Goal: Transaction & Acquisition: Purchase product/service

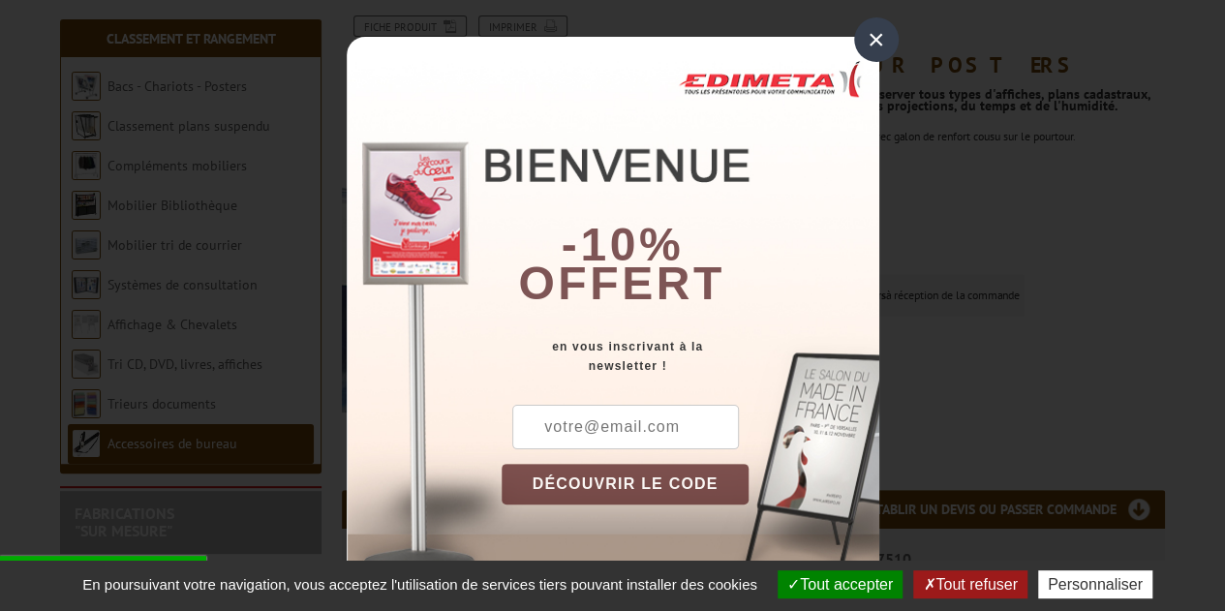
scroll to position [261, 0]
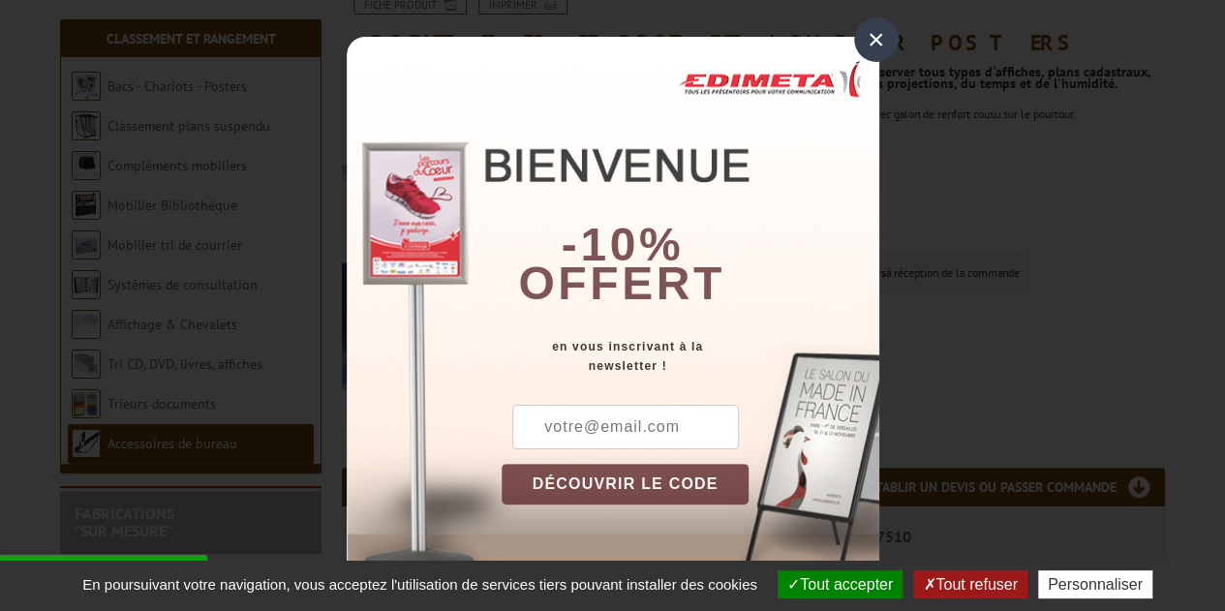
click at [879, 34] on div "×" at bounding box center [876, 39] width 45 height 45
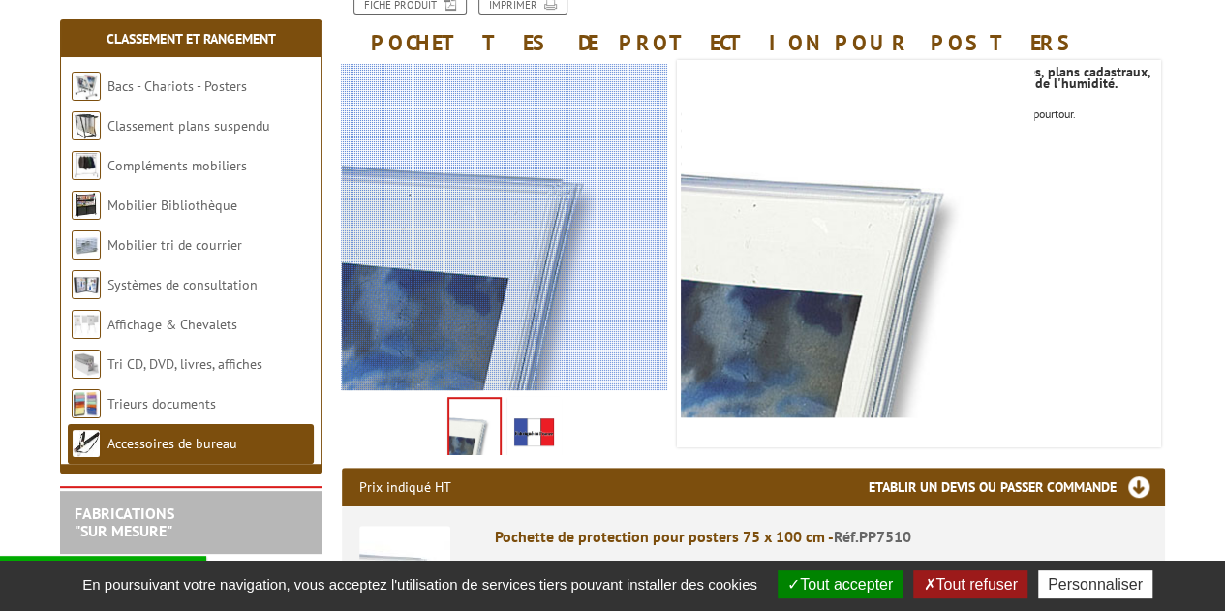
click at [516, 227] on div at bounding box center [560, 239] width 439 height 350
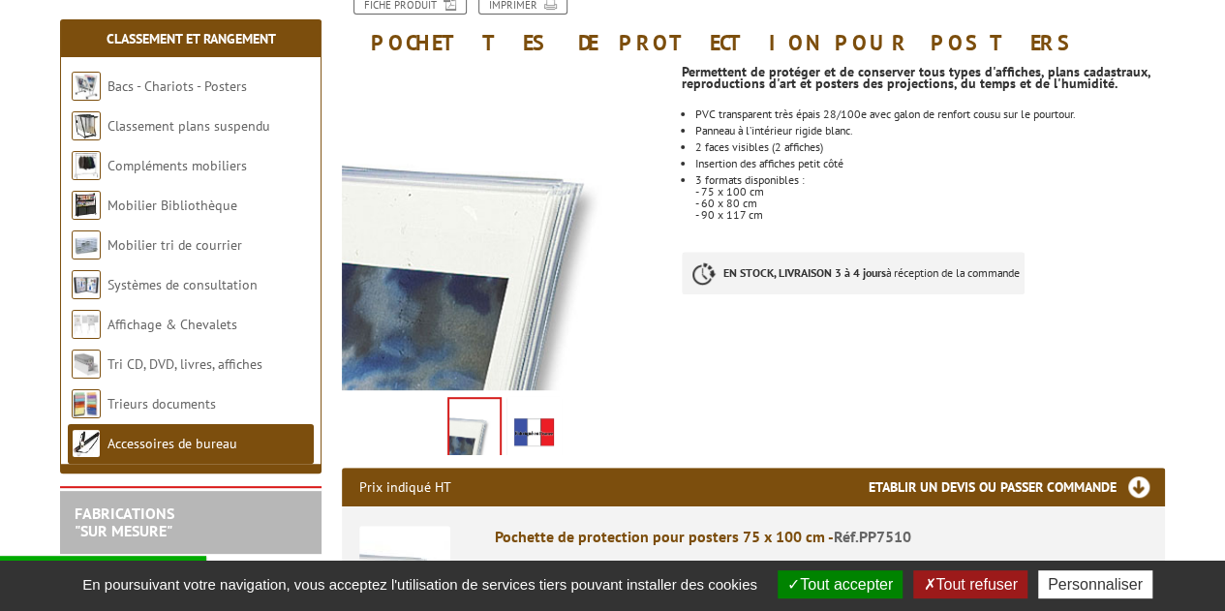
scroll to position [0, 0]
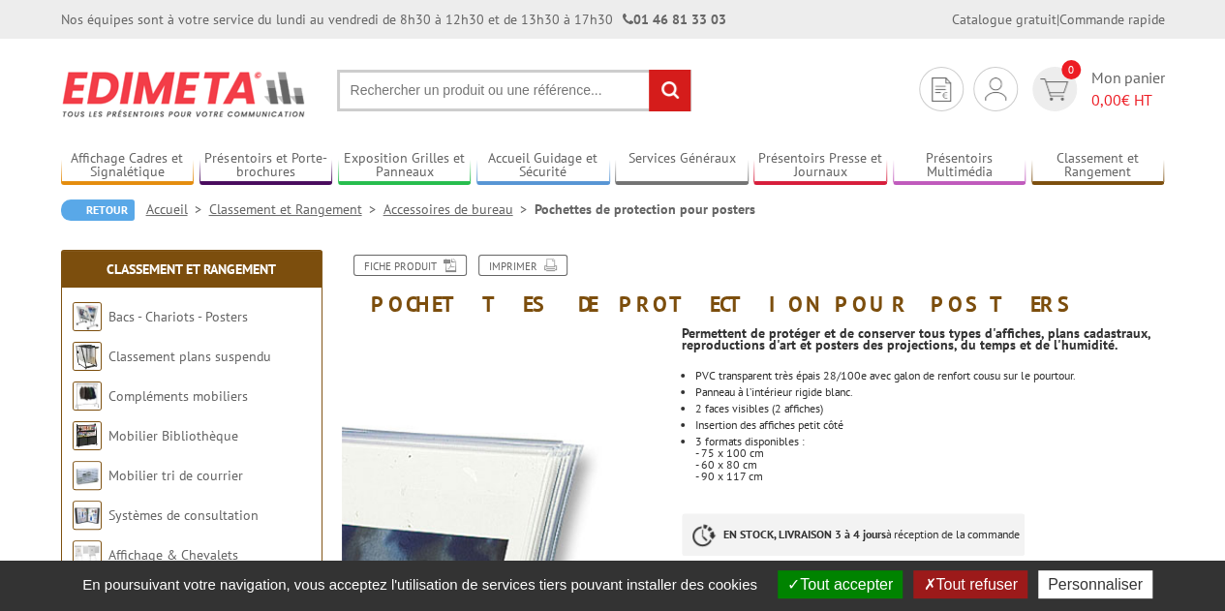
click at [527, 204] on link "Accessoires de bureau" at bounding box center [458, 208] width 151 height 17
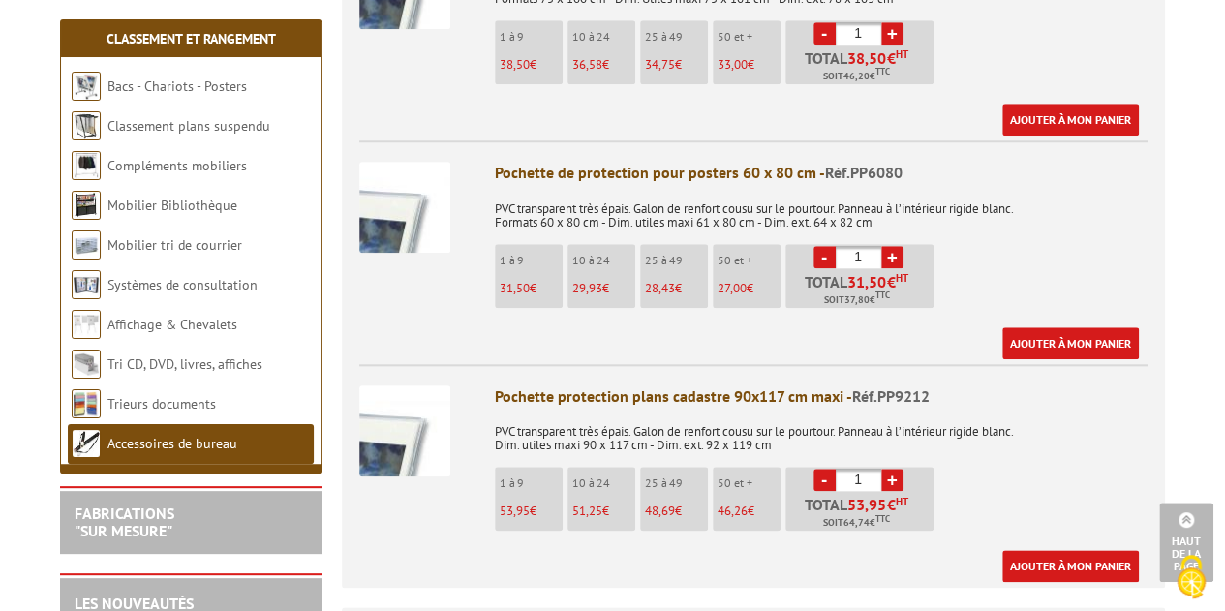
scroll to position [848, 0]
click at [1031, 332] on link "Ajouter à mon panier" at bounding box center [1070, 344] width 136 height 32
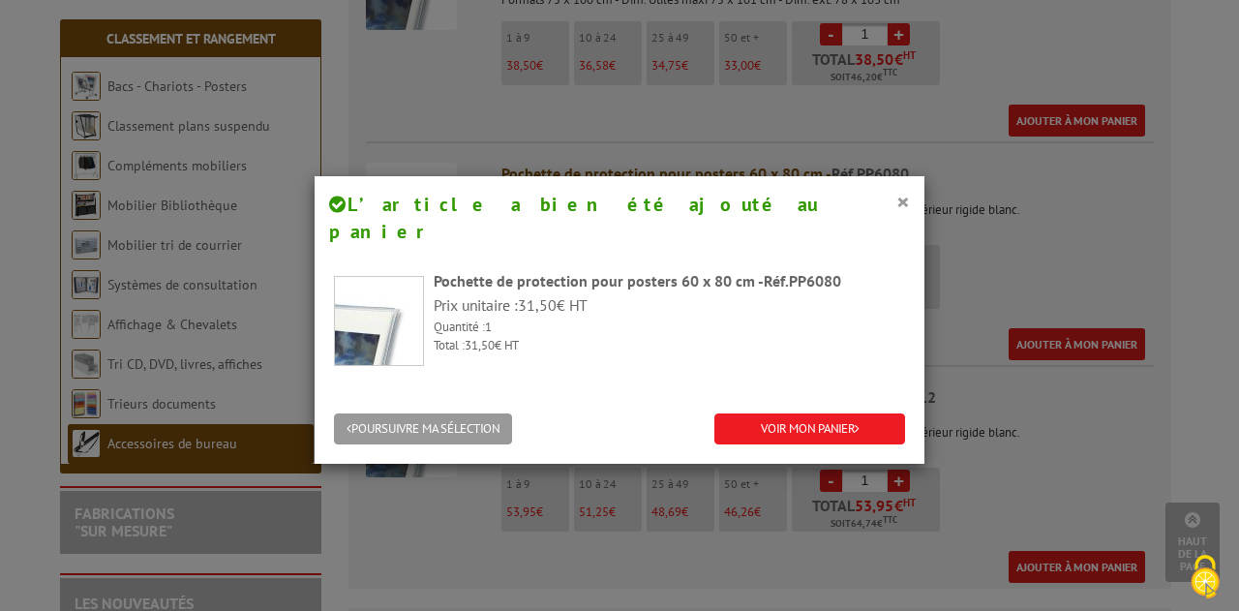
click at [904, 191] on div "× L’article a bien été ajouté au panier" at bounding box center [620, 218] width 610 height 84
click at [906, 201] on div "× L’article a bien été ajouté au panier" at bounding box center [620, 218] width 610 height 84
click at [897, 191] on button "×" at bounding box center [903, 201] width 14 height 25
